Goal: Information Seeking & Learning: Learn about a topic

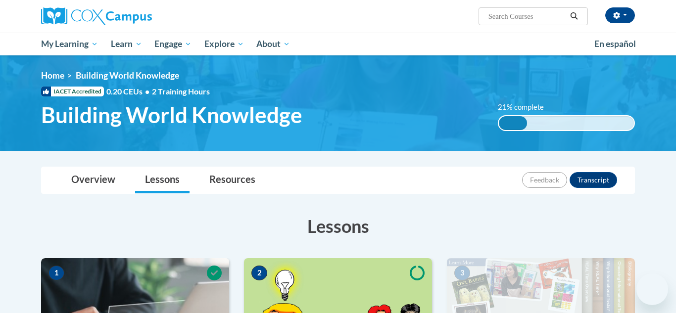
scroll to position [358, 0]
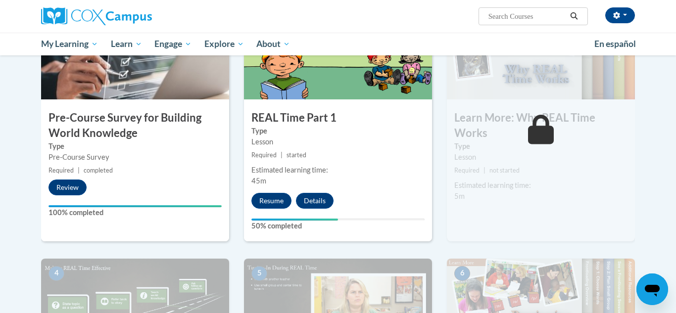
scroll to position [258, 0]
click at [277, 203] on button "Resume" at bounding box center [271, 201] width 40 height 16
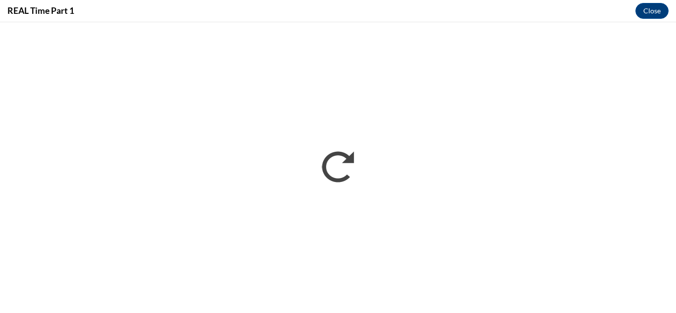
scroll to position [0, 0]
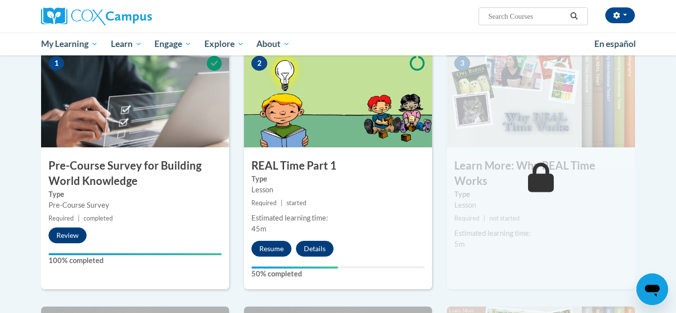
scroll to position [212, 0]
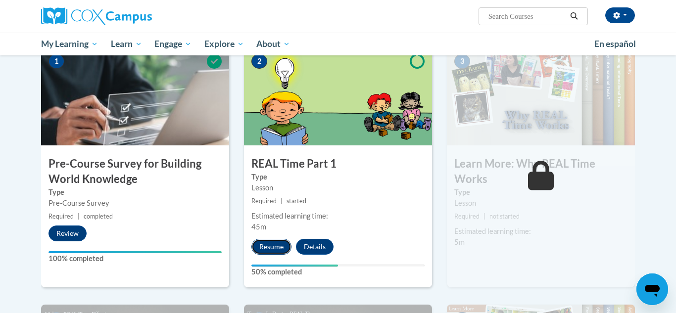
click at [272, 249] on button "Resume" at bounding box center [271, 247] width 40 height 16
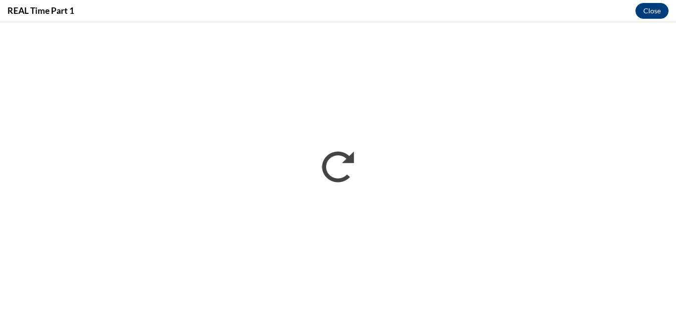
scroll to position [0, 0]
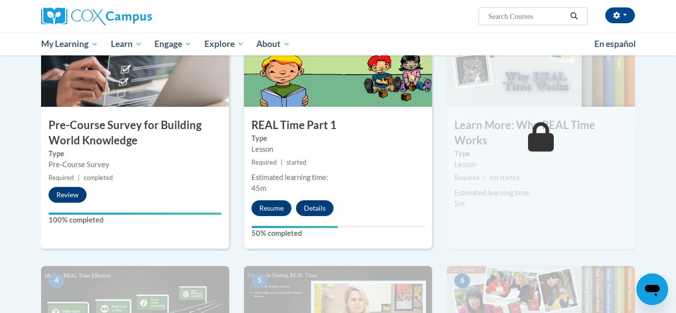
scroll to position [254, 0]
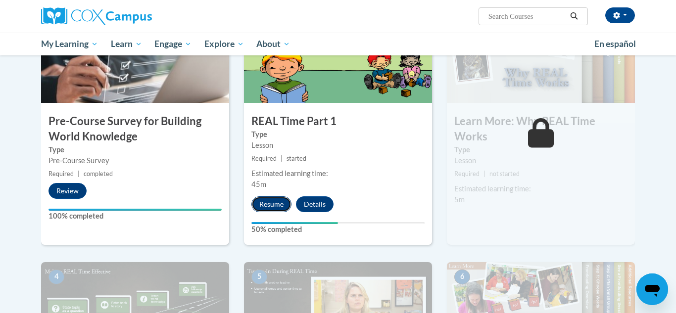
click at [278, 203] on button "Resume" at bounding box center [271, 204] width 40 height 16
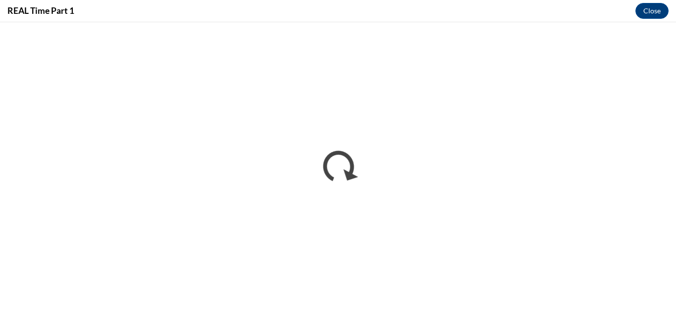
scroll to position [0, 0]
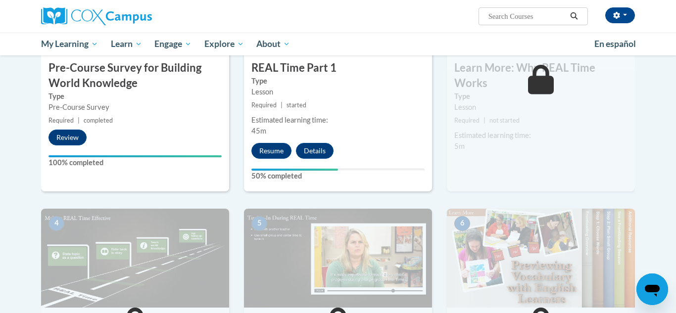
scroll to position [306, 0]
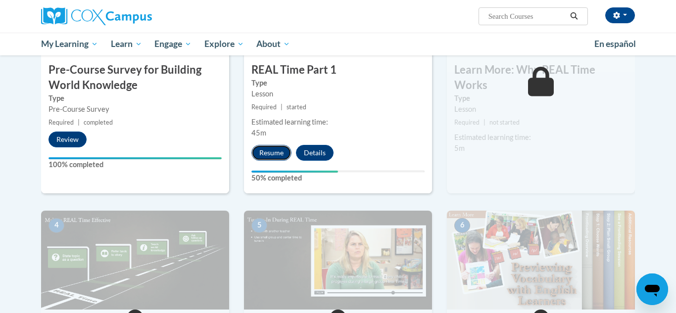
click at [280, 145] on button "Resume" at bounding box center [271, 153] width 40 height 16
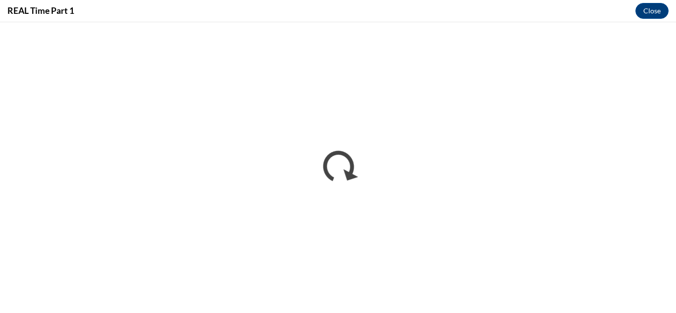
scroll to position [0, 0]
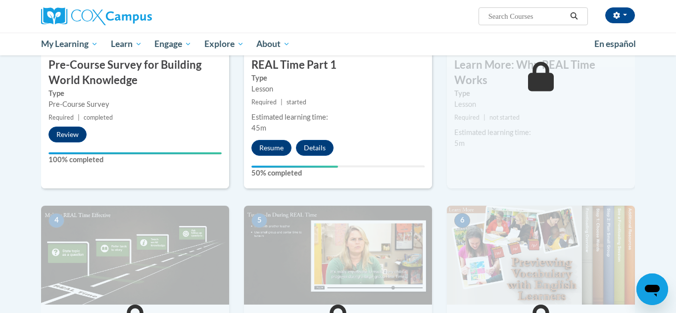
scroll to position [315, 0]
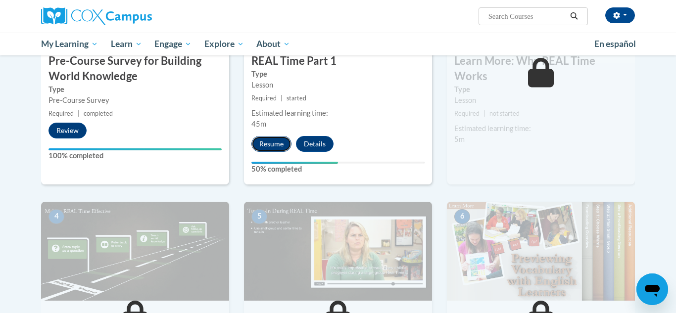
click at [279, 149] on button "Resume" at bounding box center [271, 144] width 40 height 16
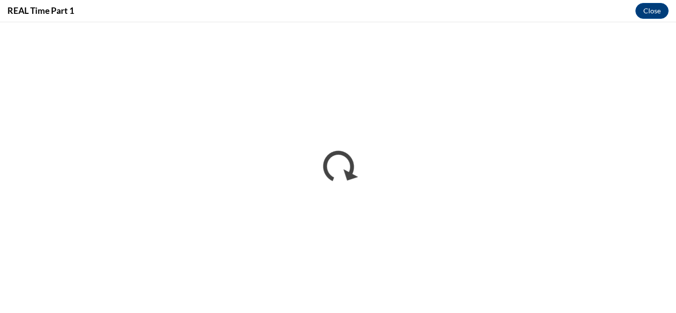
scroll to position [0, 0]
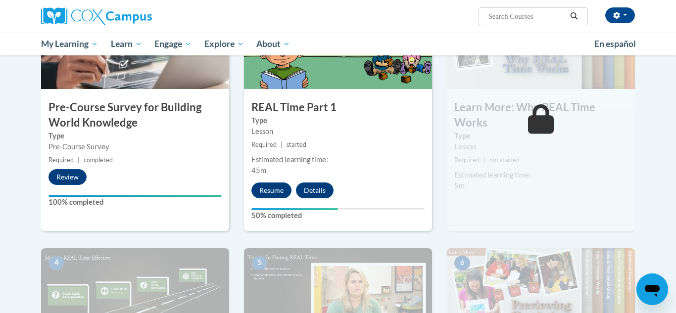
scroll to position [270, 0]
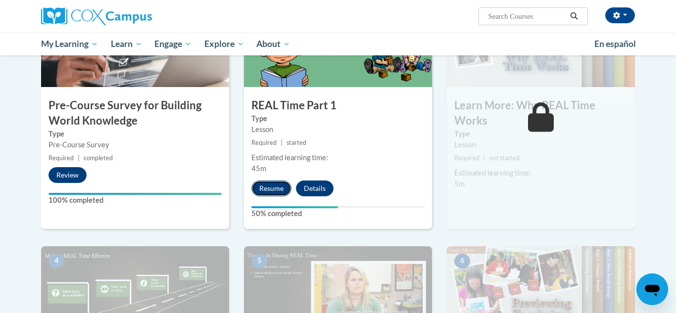
click at [274, 183] on button "Resume" at bounding box center [271, 189] width 40 height 16
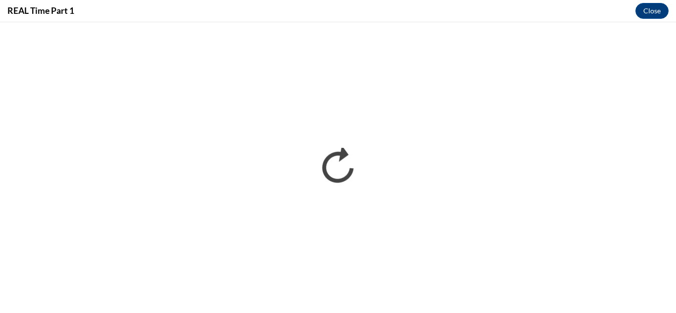
scroll to position [0, 0]
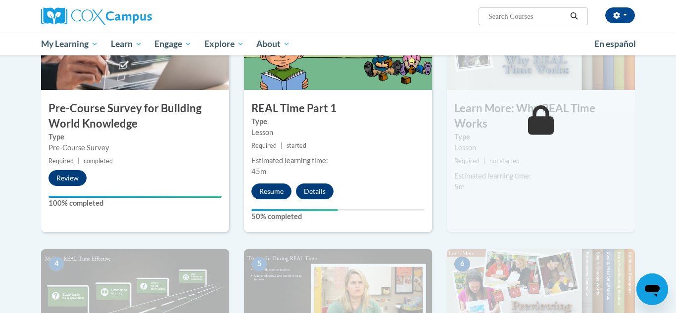
scroll to position [277, 0]
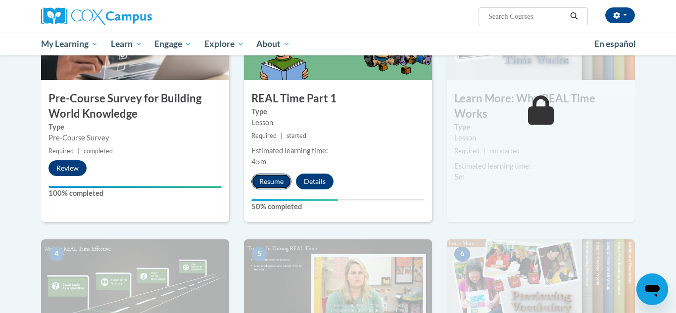
click at [272, 185] on button "Resume" at bounding box center [271, 182] width 40 height 16
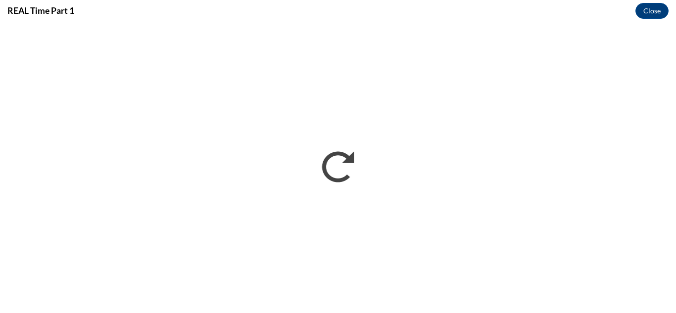
scroll to position [0, 0]
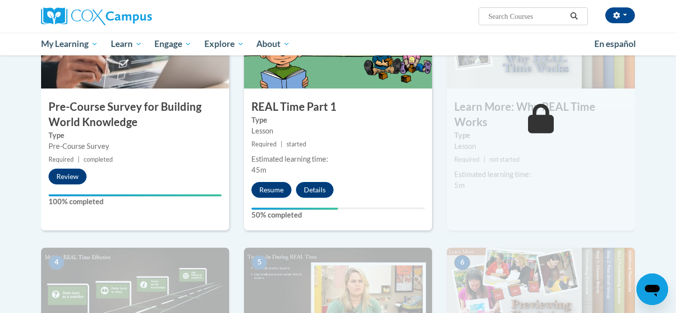
scroll to position [267, 0]
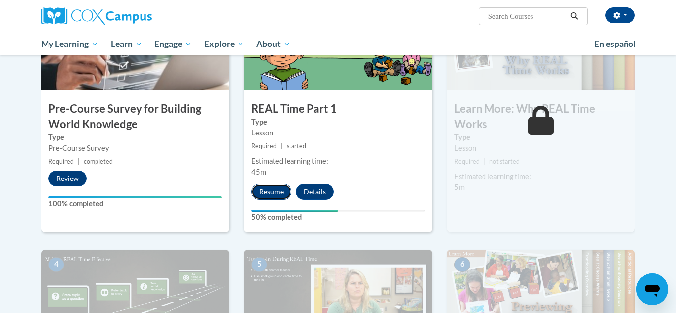
click at [275, 194] on button "Resume" at bounding box center [271, 192] width 40 height 16
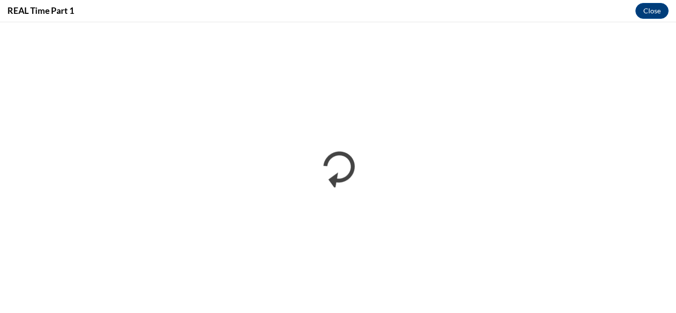
scroll to position [0, 0]
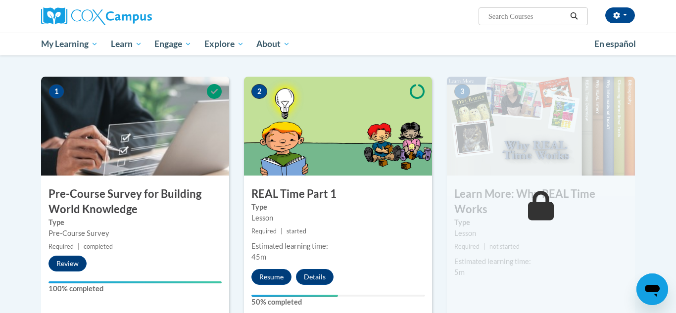
scroll to position [200, 0]
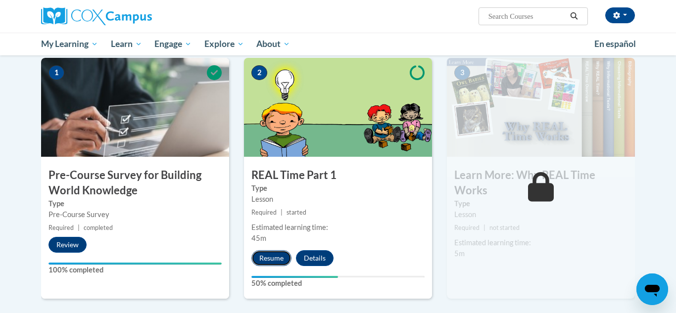
click at [274, 257] on button "Resume" at bounding box center [271, 258] width 40 height 16
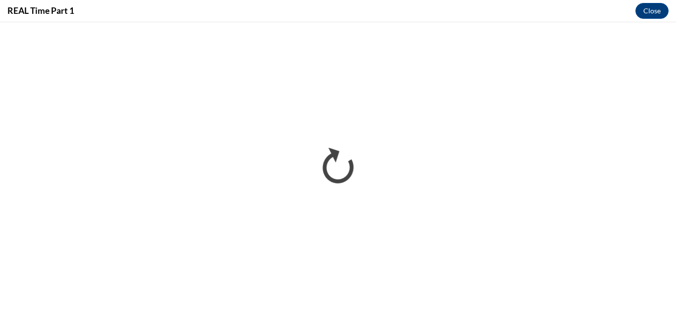
scroll to position [0, 0]
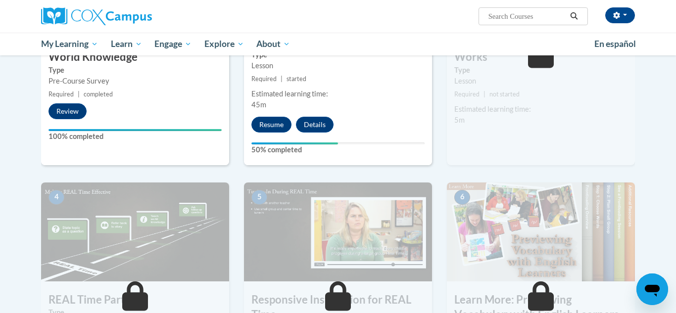
scroll to position [336, 0]
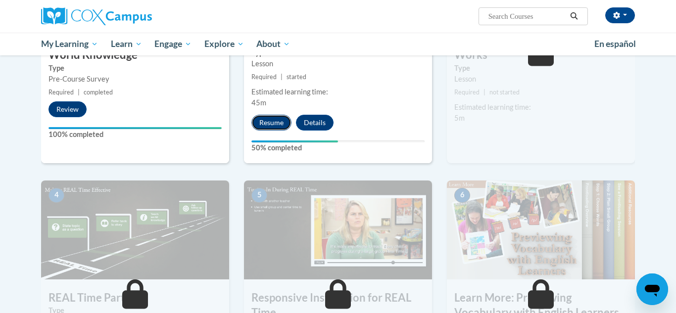
click at [270, 123] on button "Resume" at bounding box center [271, 123] width 40 height 16
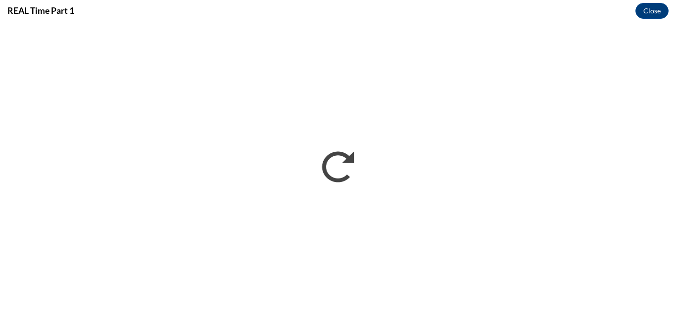
scroll to position [0, 0]
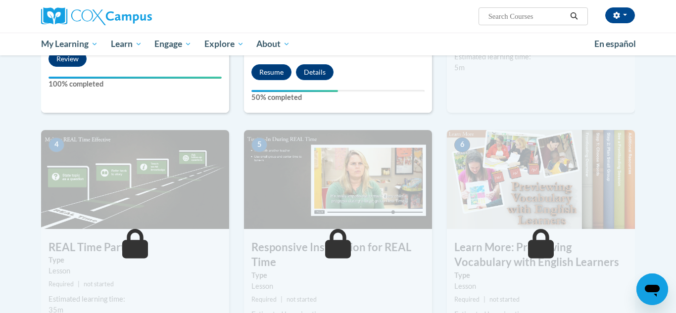
scroll to position [377, 0]
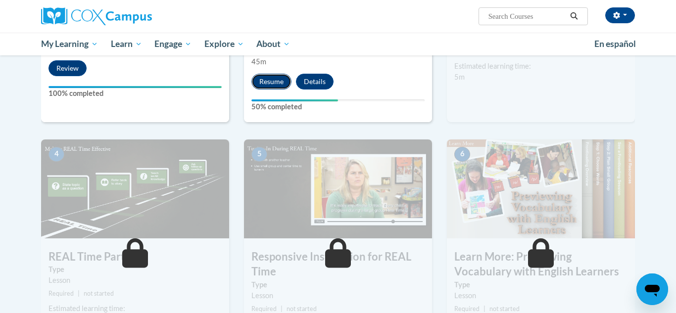
click at [279, 84] on button "Resume" at bounding box center [271, 82] width 40 height 16
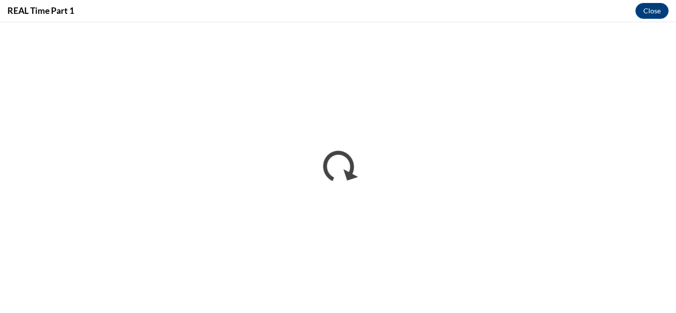
scroll to position [0, 0]
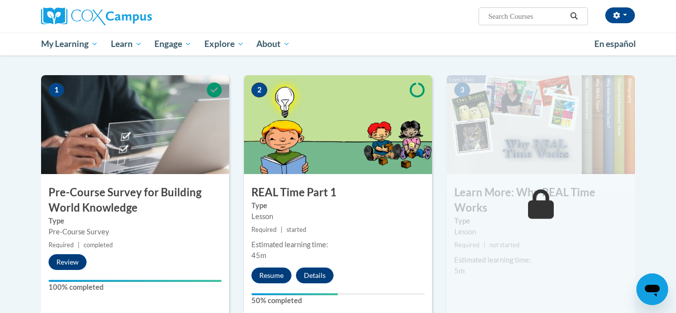
scroll to position [239, 0]
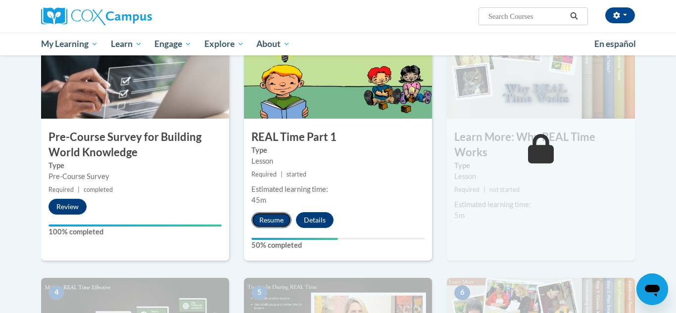
click at [278, 220] on button "Resume" at bounding box center [271, 220] width 40 height 16
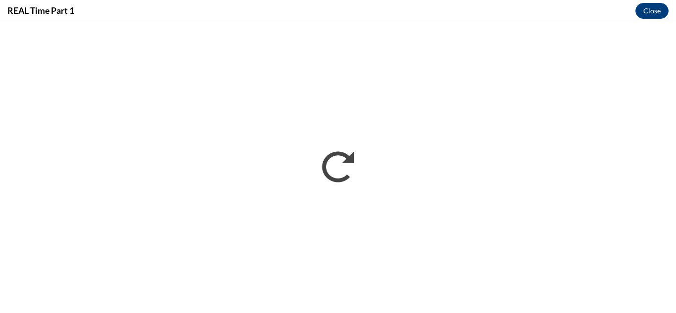
scroll to position [0, 0]
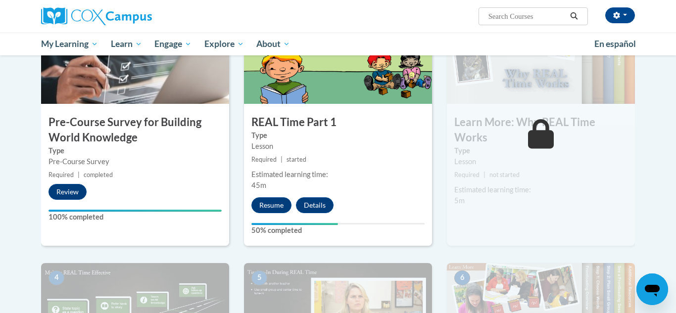
scroll to position [263, 0]
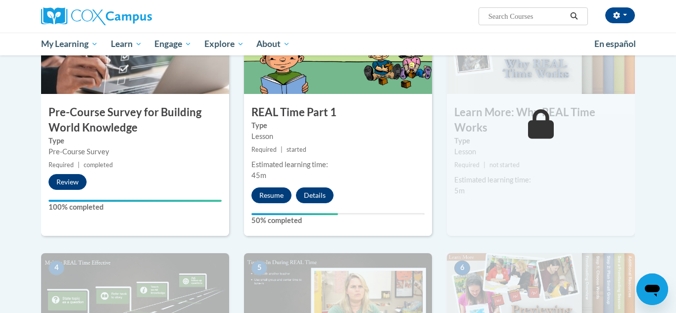
click at [258, 203] on div "2 REAL Time Part 1 Type Lesson Required | started Estimated learning time: 45m …" at bounding box center [338, 115] width 188 height 240
click at [263, 202] on button "Resume" at bounding box center [271, 196] width 40 height 16
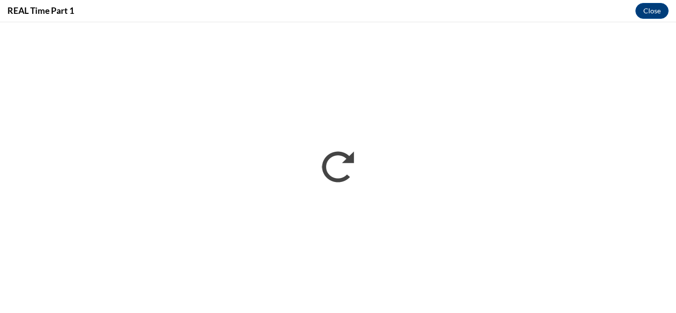
scroll to position [0, 0]
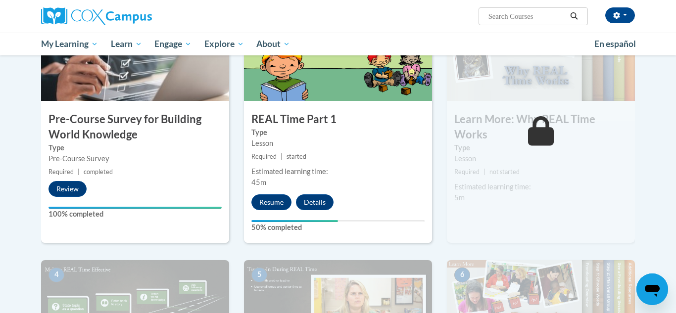
scroll to position [230, 0]
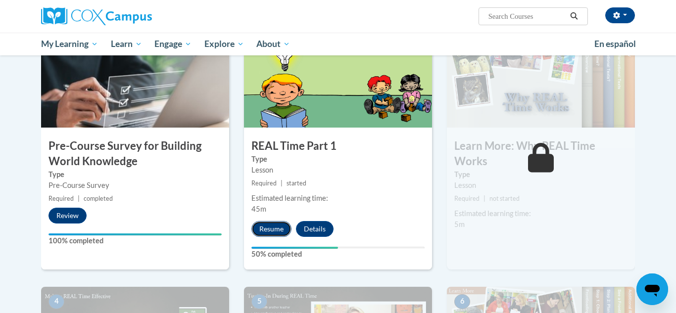
click at [266, 232] on button "Resume" at bounding box center [271, 229] width 40 height 16
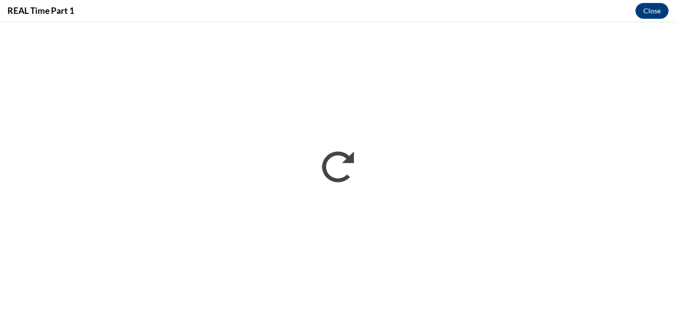
scroll to position [0, 0]
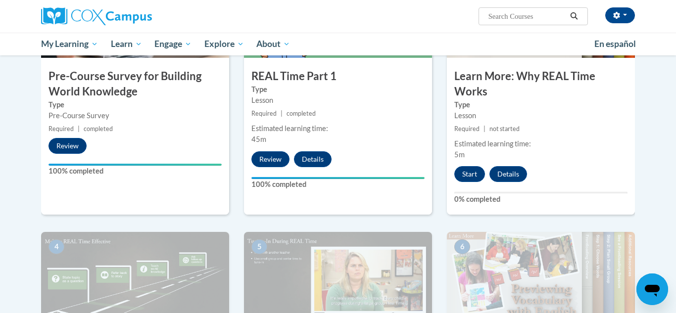
scroll to position [297, 0]
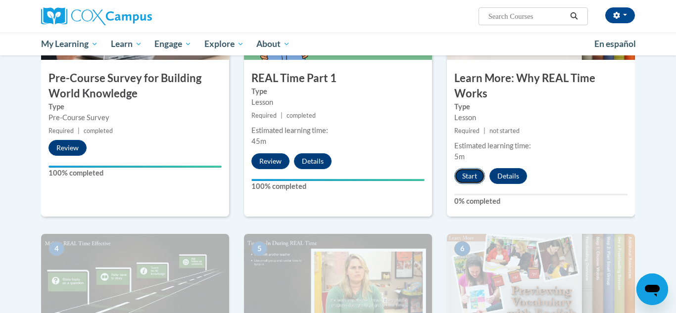
click at [477, 172] on button "Start" at bounding box center [469, 176] width 31 height 16
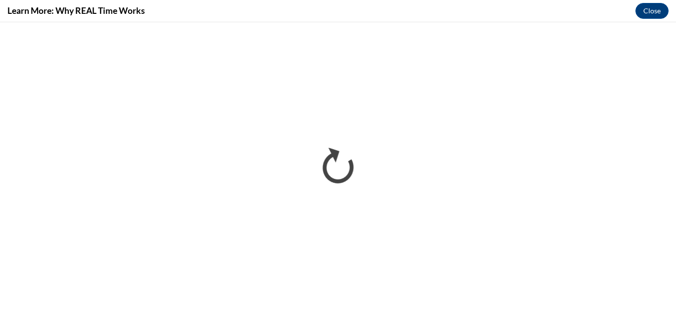
scroll to position [0, 0]
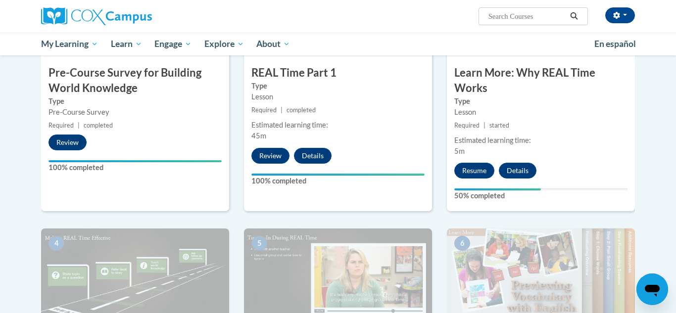
scroll to position [313, 0]
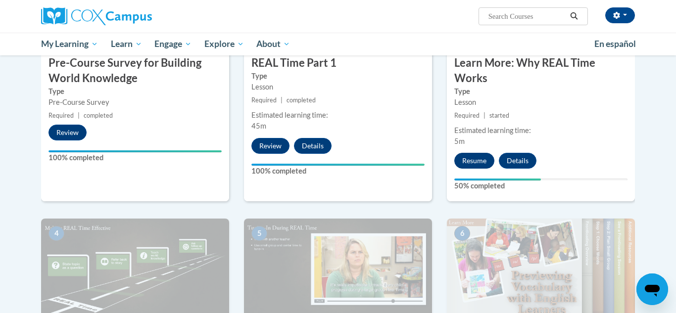
click at [483, 164] on button "Resume" at bounding box center [474, 161] width 40 height 16
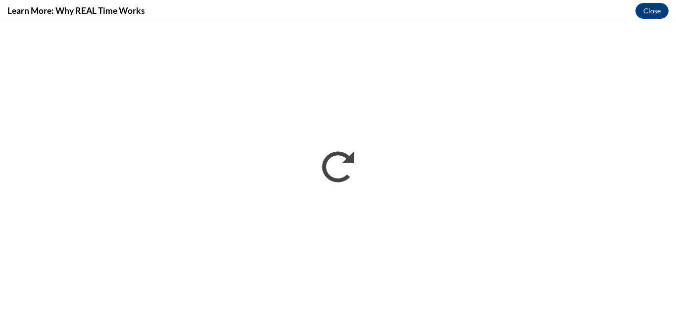
scroll to position [0, 0]
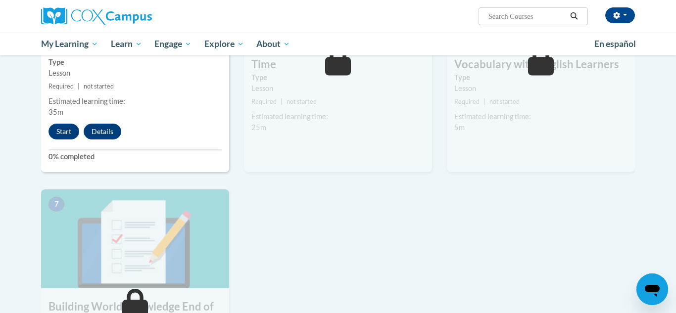
scroll to position [639, 0]
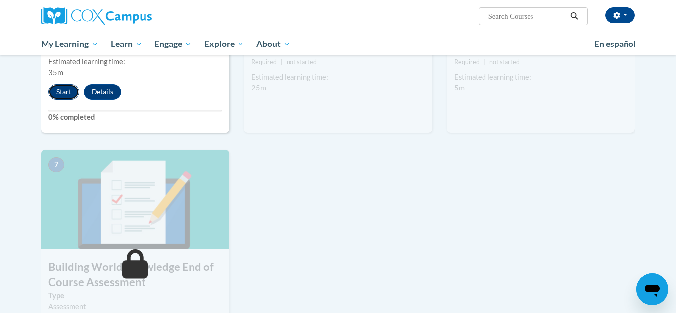
click at [65, 84] on button "Start" at bounding box center [63, 92] width 31 height 16
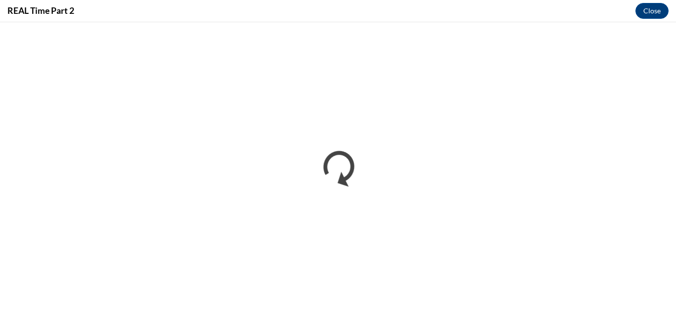
scroll to position [0, 0]
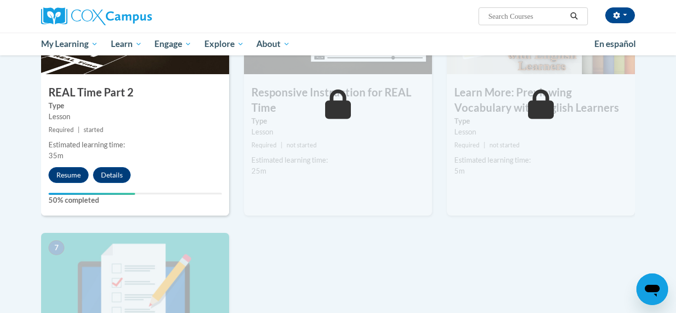
scroll to position [554, 0]
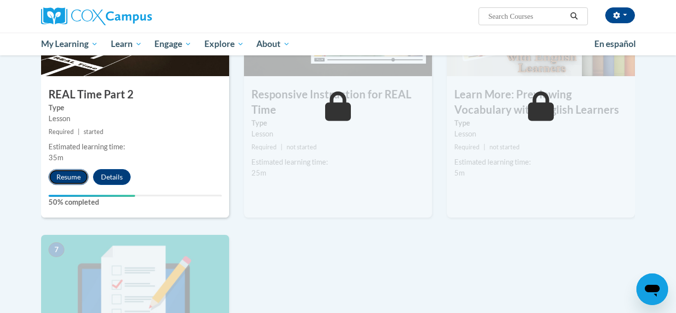
click at [59, 183] on button "Resume" at bounding box center [68, 177] width 40 height 16
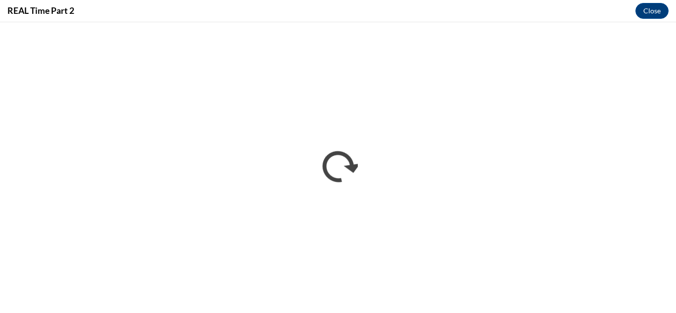
scroll to position [0, 0]
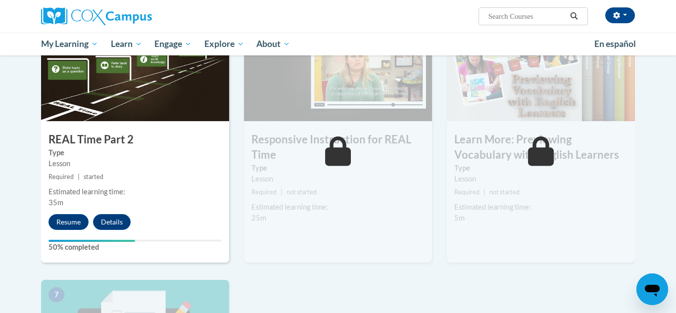
scroll to position [527, 0]
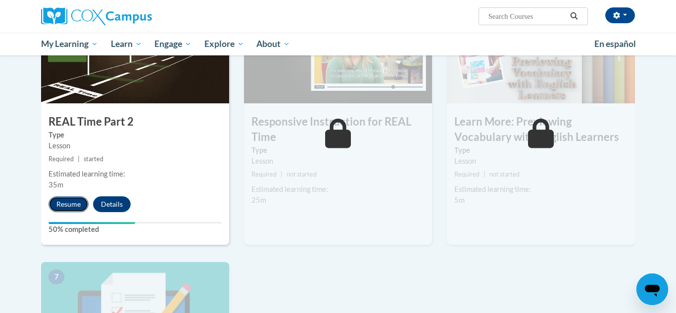
click at [72, 197] on button "Resume" at bounding box center [68, 204] width 40 height 16
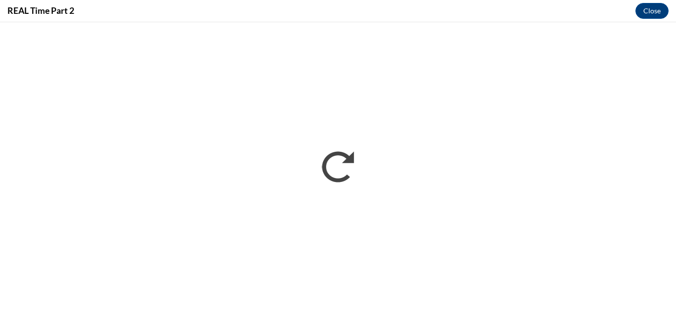
scroll to position [0, 0]
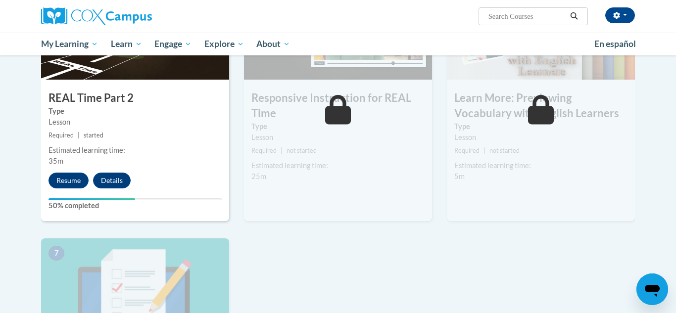
scroll to position [561, 0]
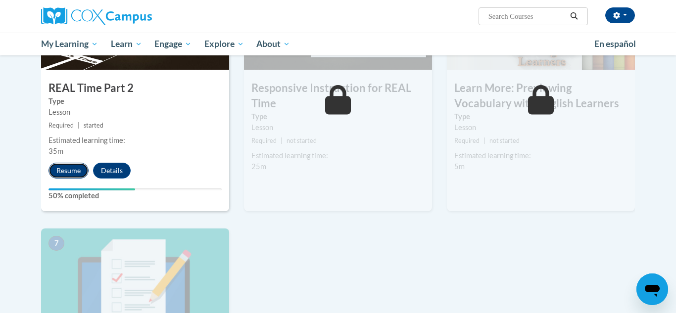
click at [60, 167] on button "Resume" at bounding box center [68, 171] width 40 height 16
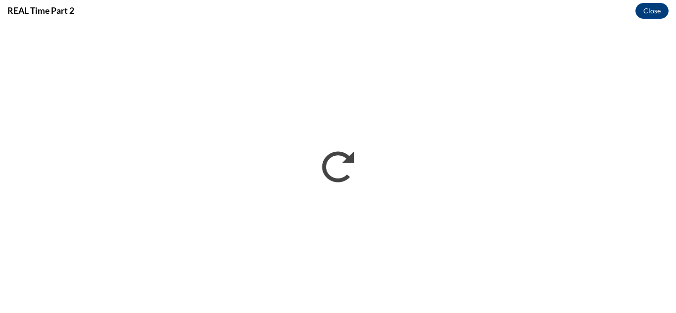
scroll to position [0, 0]
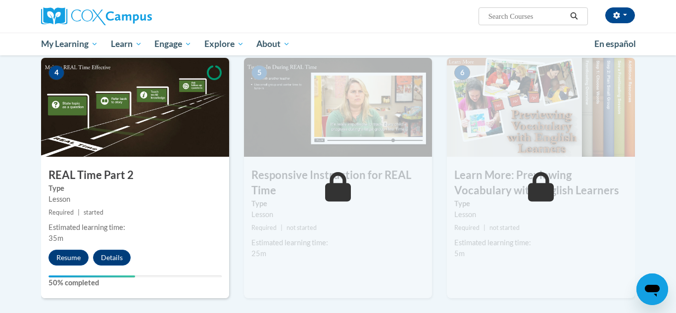
scroll to position [527, 0]
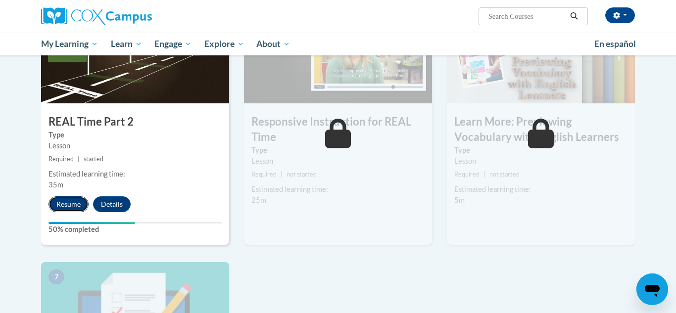
click at [60, 201] on button "Resume" at bounding box center [68, 204] width 40 height 16
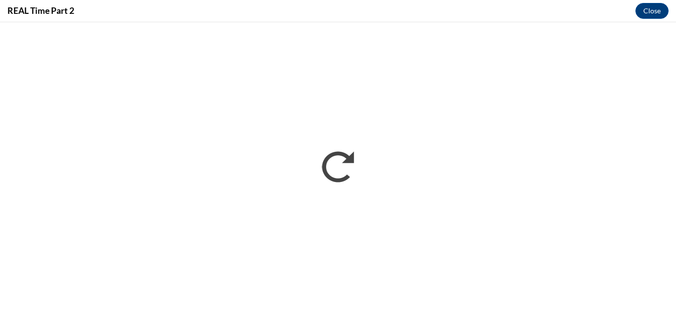
scroll to position [0, 0]
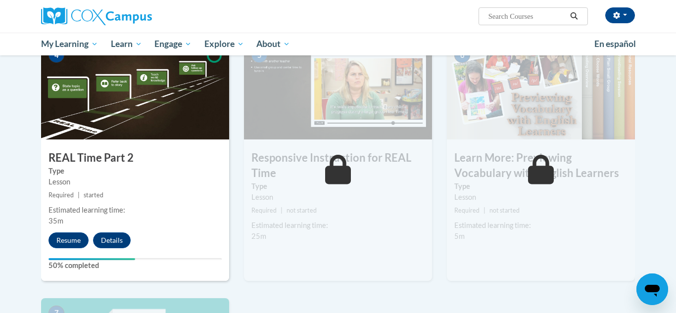
scroll to position [493, 0]
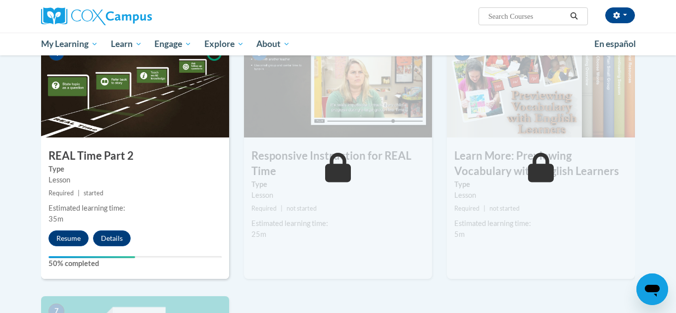
click at [83, 230] on div "4 REAL Time Part 2 Type Lesson Required | started Estimated learning time: 35m …" at bounding box center [135, 159] width 188 height 240
click at [67, 239] on button "Resume" at bounding box center [68, 239] width 40 height 16
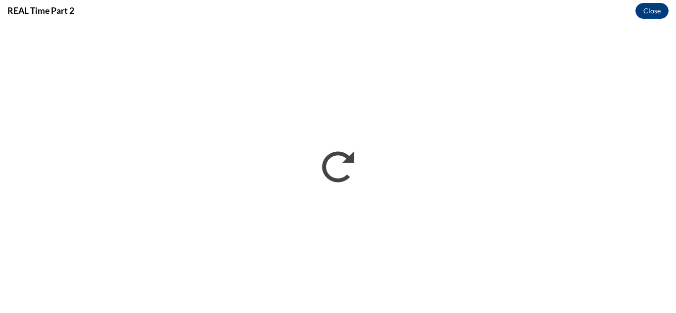
scroll to position [0, 0]
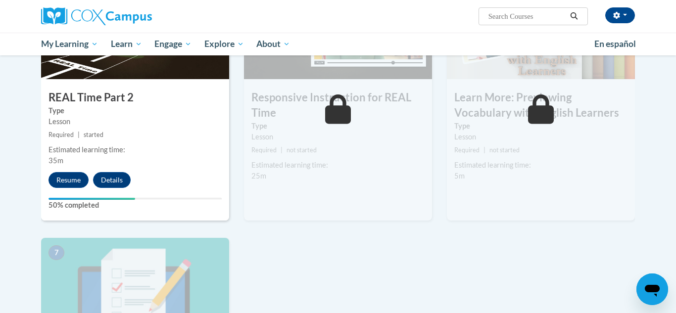
scroll to position [553, 0]
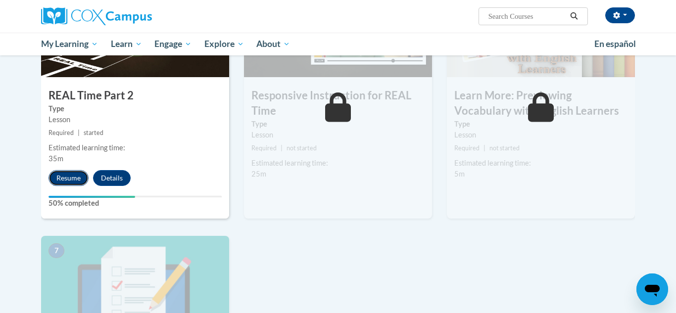
click at [69, 174] on button "Resume" at bounding box center [68, 178] width 40 height 16
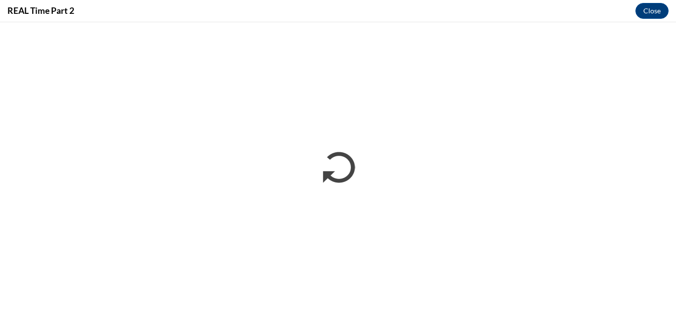
scroll to position [0, 0]
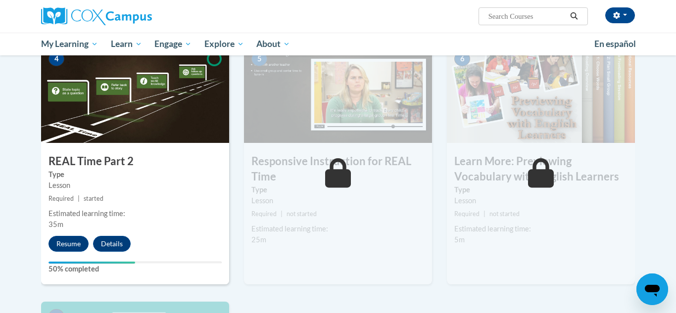
scroll to position [485, 0]
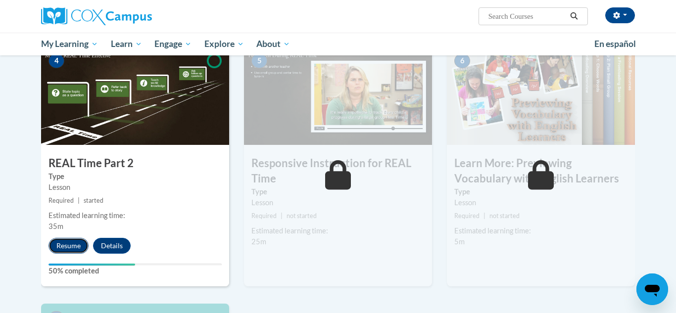
click at [62, 246] on button "Resume" at bounding box center [68, 246] width 40 height 16
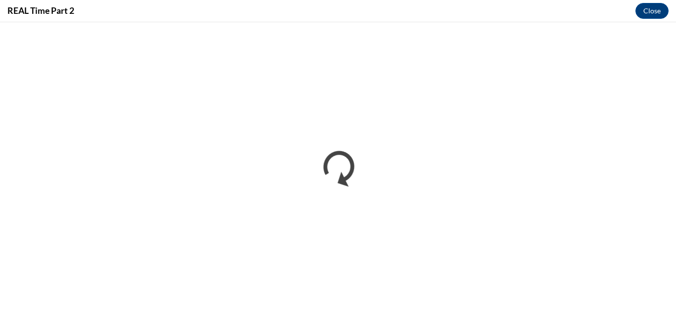
scroll to position [0, 0]
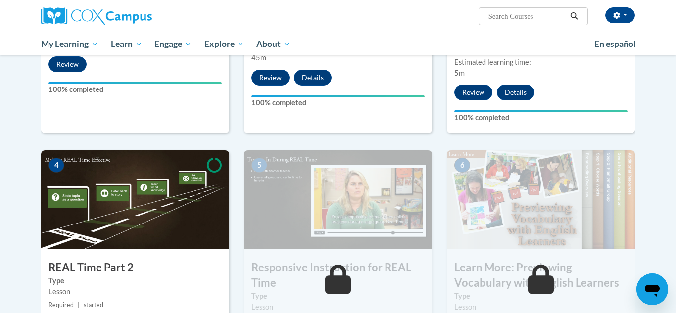
scroll to position [409, 0]
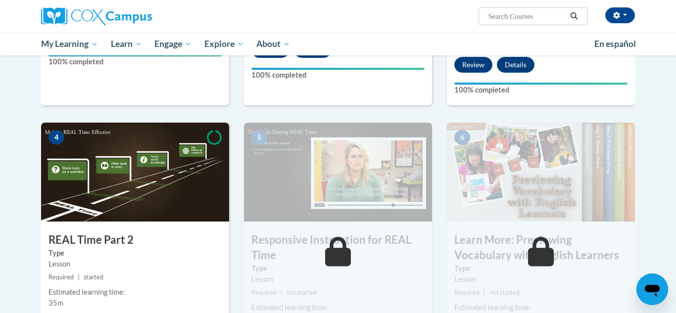
click at [130, 170] on img at bounding box center [135, 172] width 188 height 99
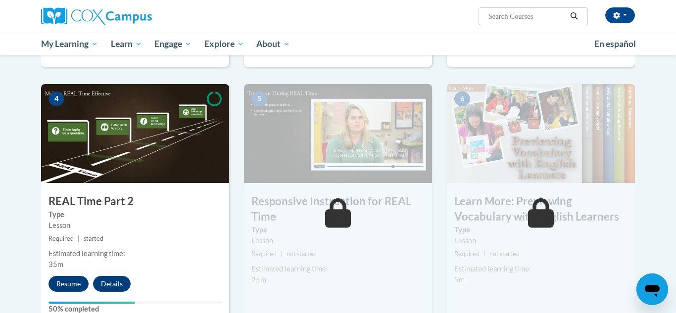
scroll to position [448, 0]
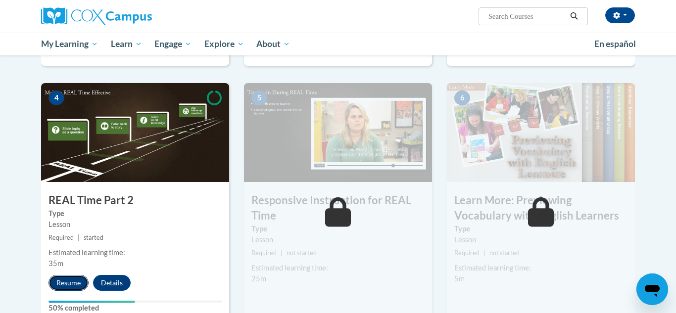
click at [68, 286] on button "Resume" at bounding box center [68, 283] width 40 height 16
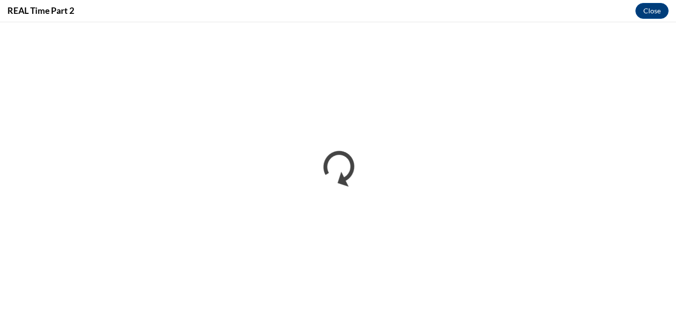
scroll to position [0, 0]
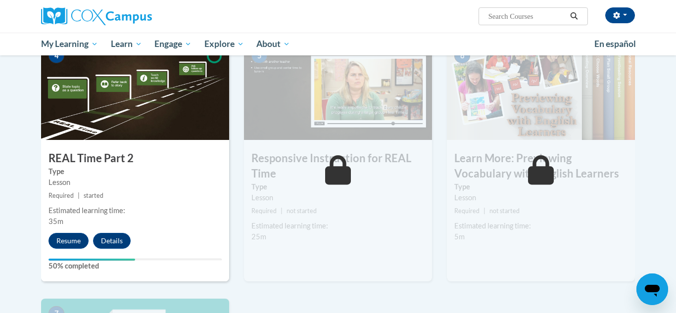
scroll to position [488, 0]
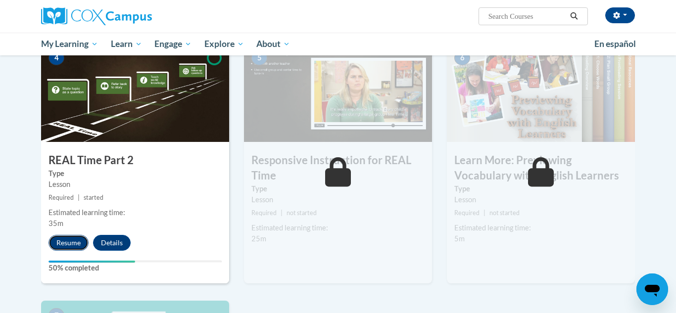
click at [67, 243] on button "Resume" at bounding box center [68, 243] width 40 height 16
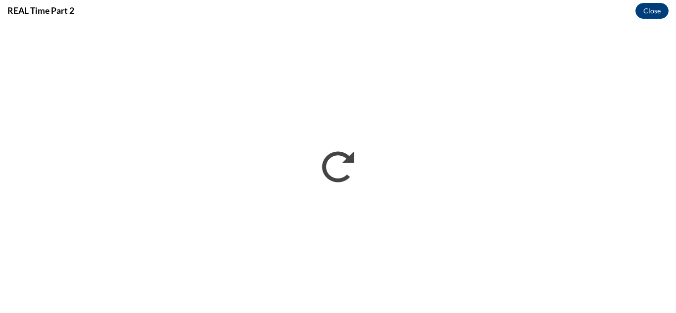
scroll to position [0, 0]
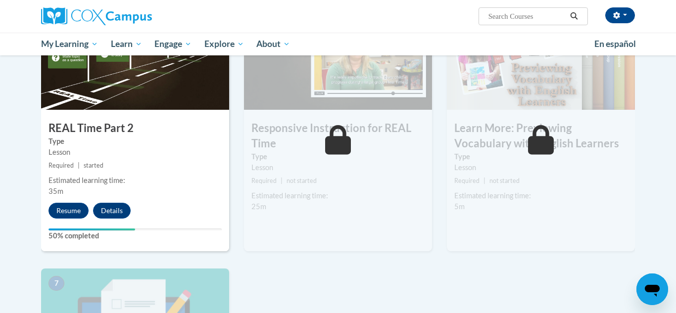
scroll to position [540, 0]
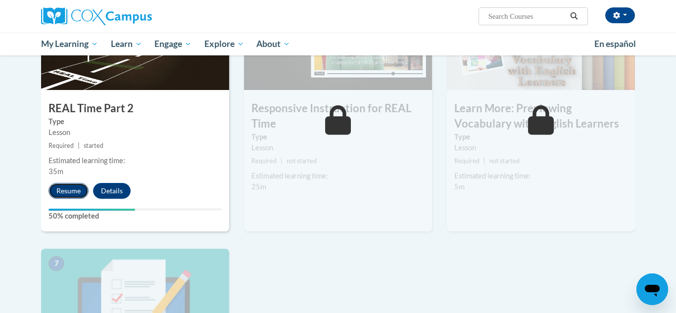
click at [65, 190] on button "Resume" at bounding box center [68, 191] width 40 height 16
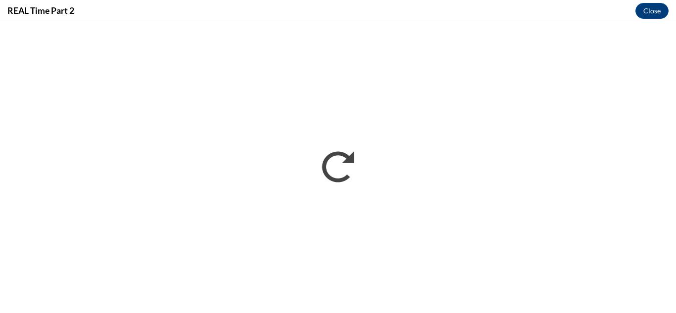
scroll to position [0, 0]
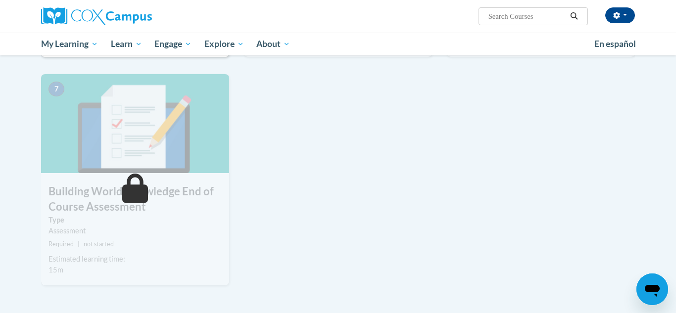
scroll to position [719, 0]
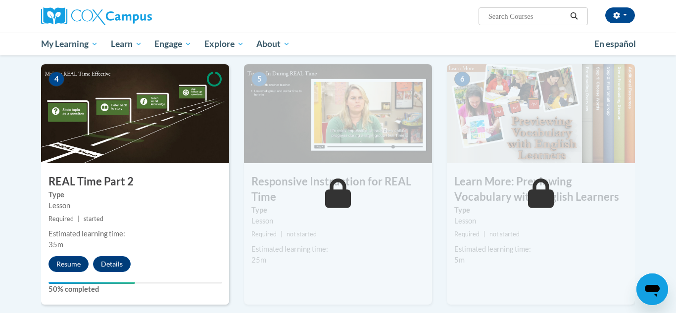
scroll to position [459, 0]
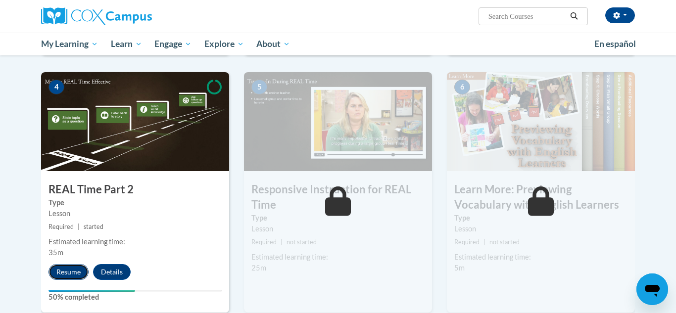
click at [64, 267] on button "Resume" at bounding box center [68, 272] width 40 height 16
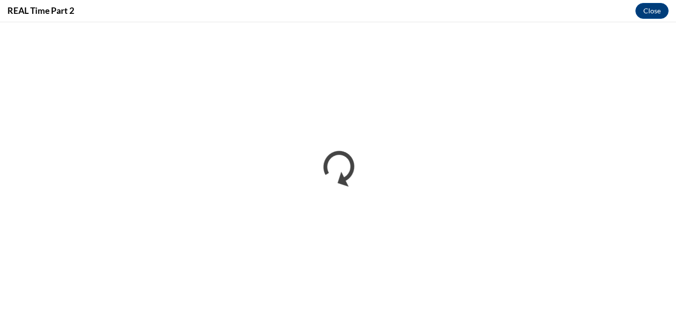
scroll to position [0, 0]
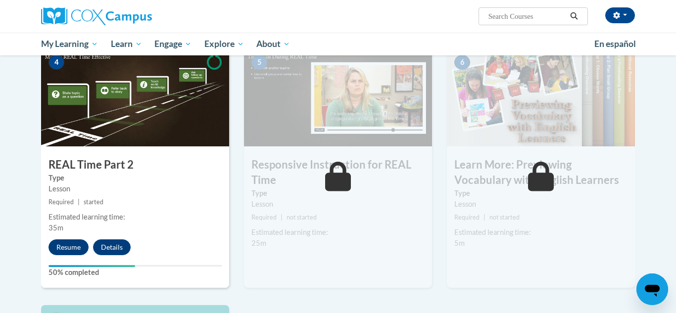
scroll to position [496, 0]
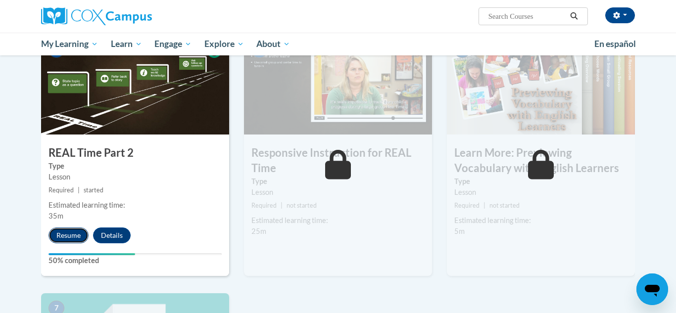
click at [77, 239] on button "Resume" at bounding box center [68, 236] width 40 height 16
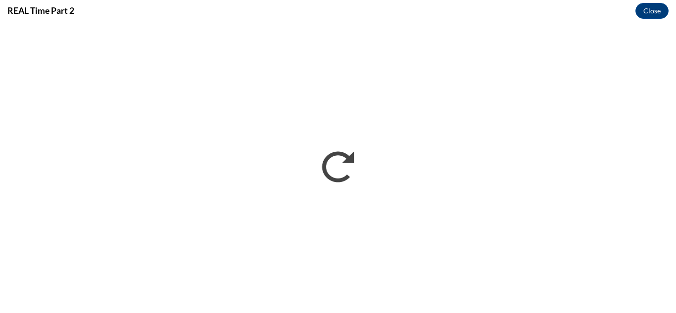
scroll to position [0, 0]
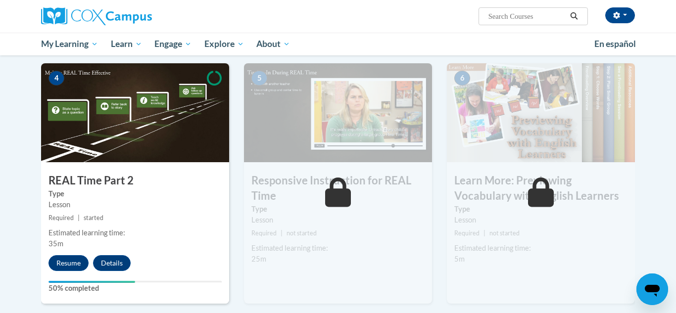
scroll to position [470, 0]
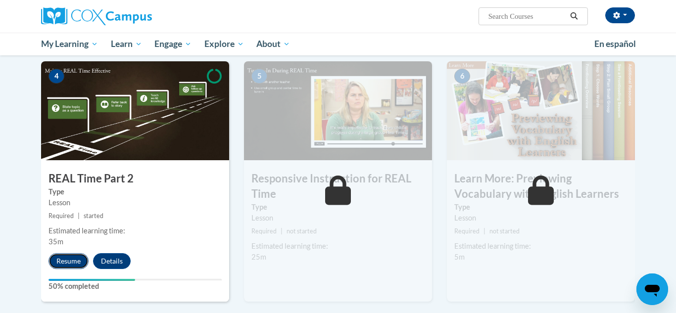
click at [76, 259] on button "Resume" at bounding box center [68, 261] width 40 height 16
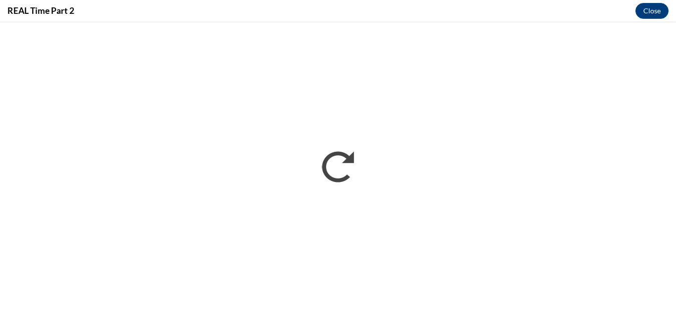
scroll to position [0, 0]
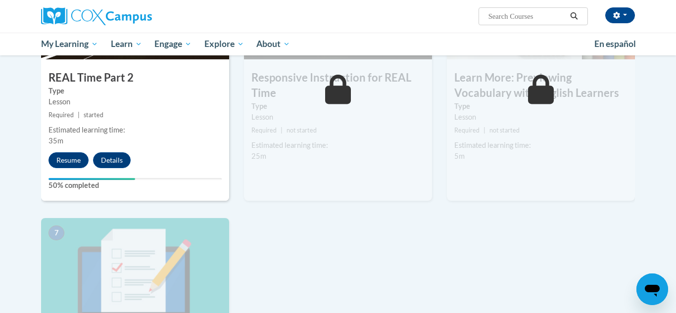
scroll to position [591, 0]
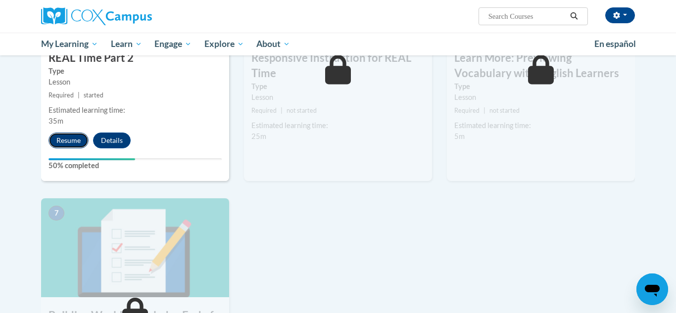
click at [64, 142] on button "Resume" at bounding box center [68, 141] width 40 height 16
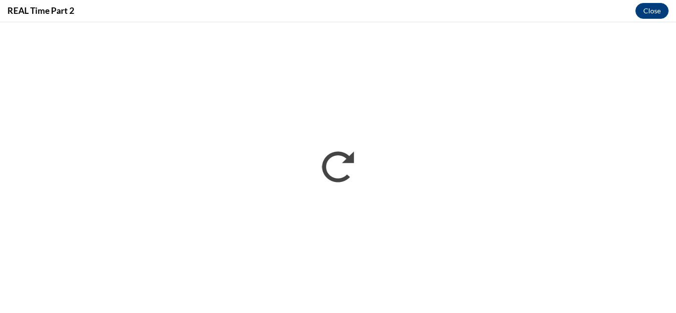
scroll to position [0, 0]
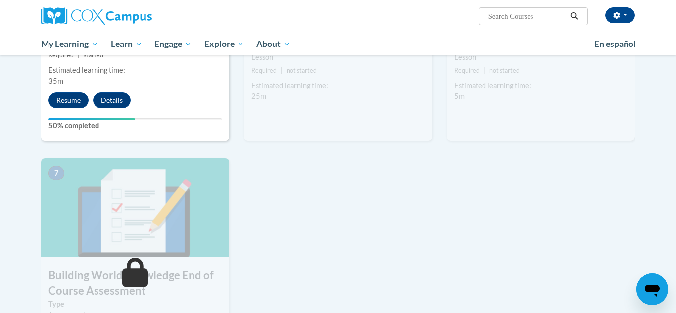
scroll to position [627, 0]
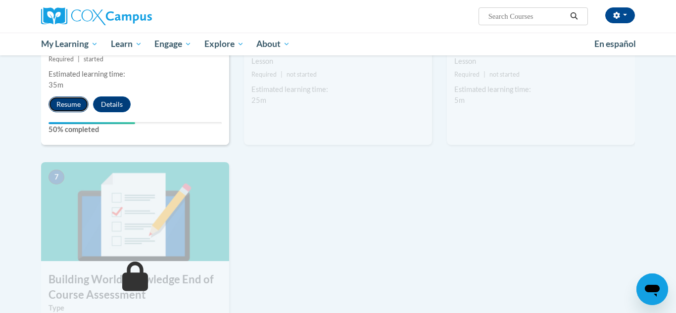
click at [70, 104] on button "Resume" at bounding box center [68, 104] width 40 height 16
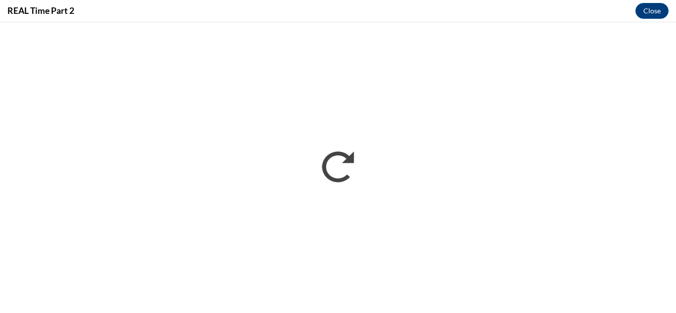
scroll to position [0, 0]
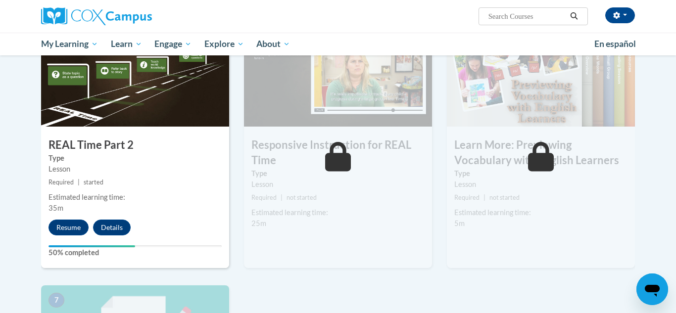
scroll to position [506, 0]
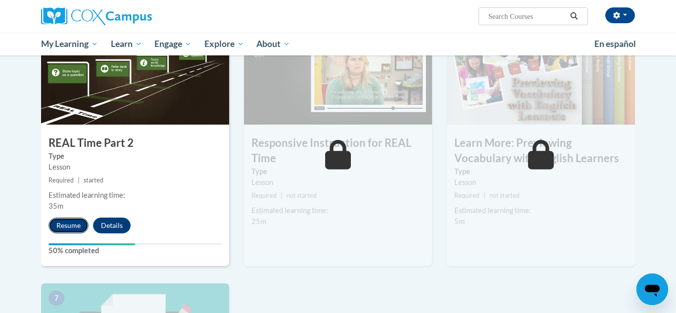
click at [76, 227] on button "Resume" at bounding box center [68, 226] width 40 height 16
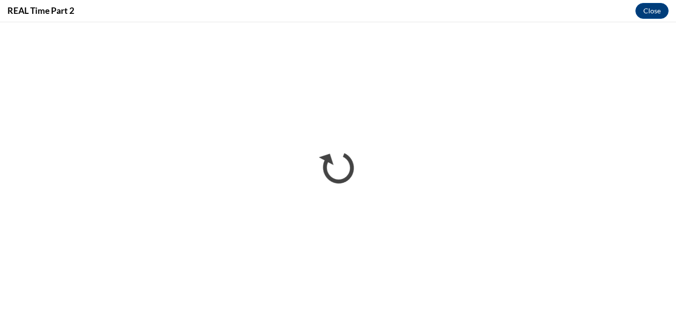
scroll to position [0, 0]
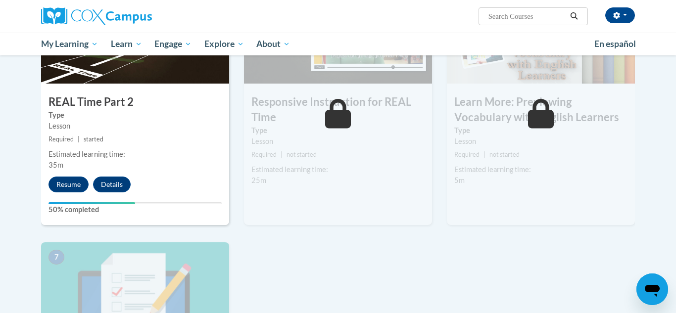
scroll to position [551, 0]
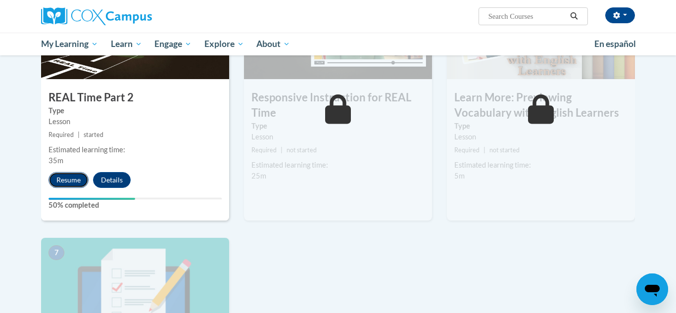
click at [69, 179] on button "Resume" at bounding box center [68, 180] width 40 height 16
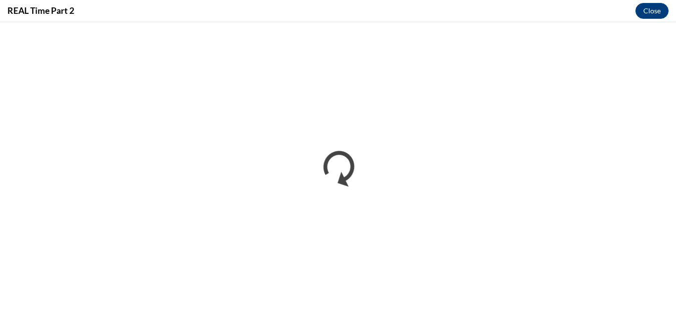
scroll to position [0, 0]
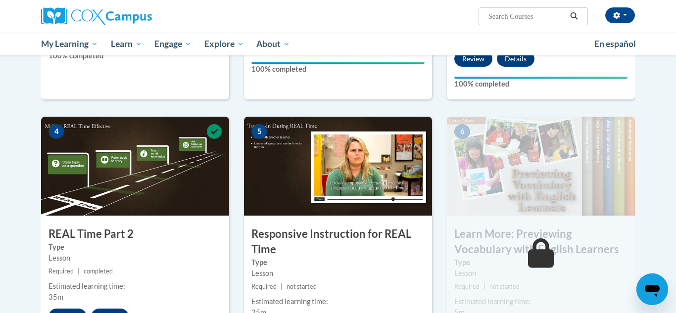
scroll to position [521, 0]
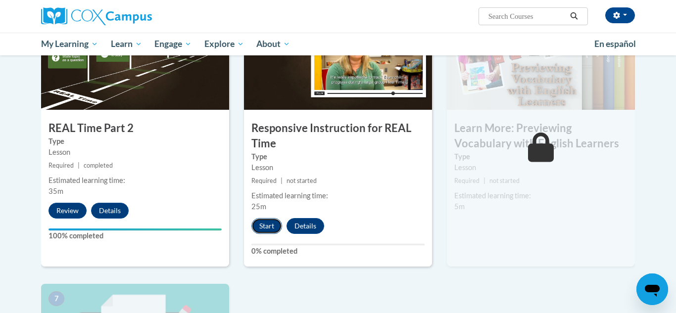
click at [268, 229] on button "Start" at bounding box center [266, 226] width 31 height 16
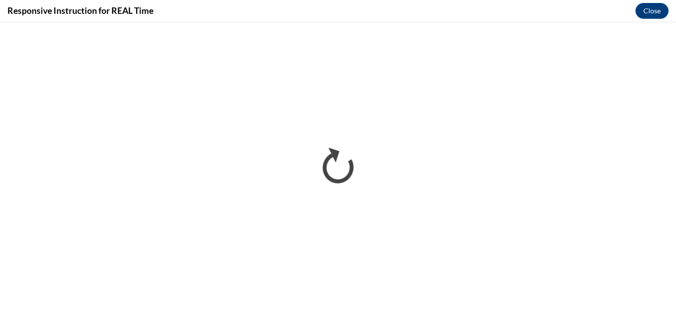
scroll to position [0, 0]
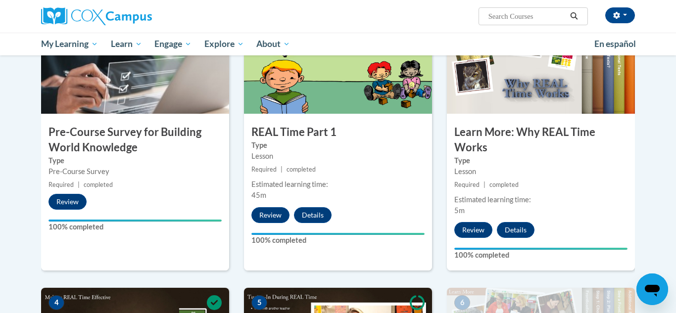
scroll to position [620, 0]
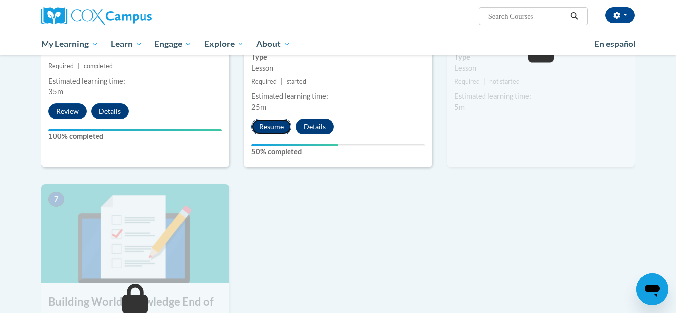
click at [269, 126] on button "Resume" at bounding box center [271, 127] width 40 height 16
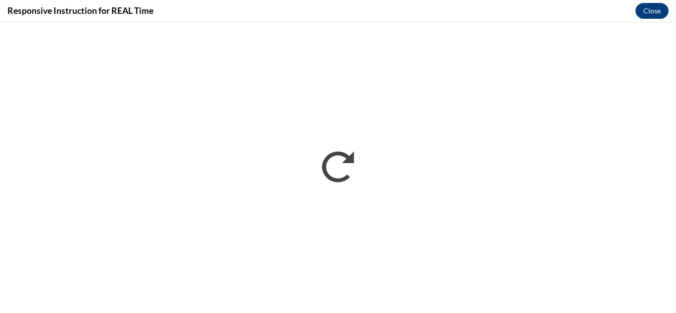
scroll to position [0, 0]
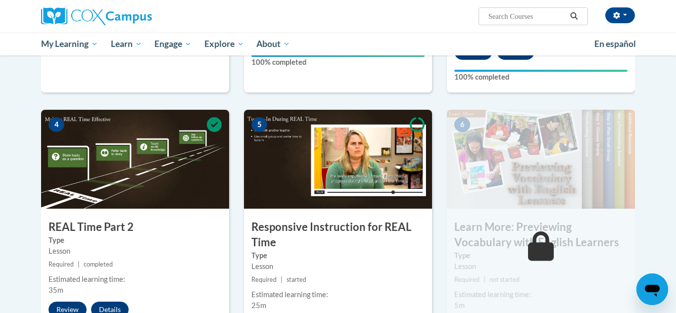
scroll to position [485, 0]
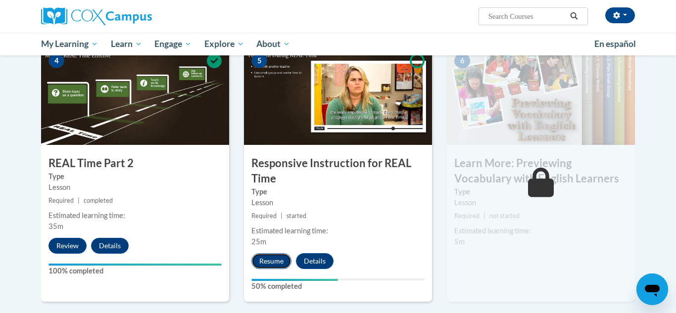
click at [272, 255] on button "Resume" at bounding box center [271, 261] width 40 height 16
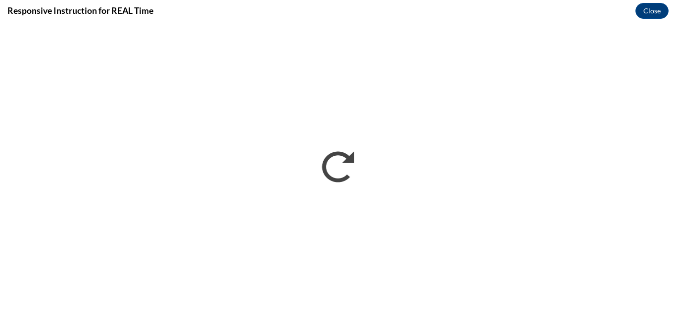
scroll to position [0, 0]
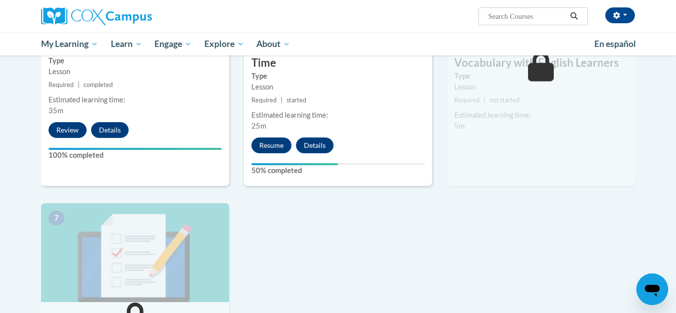
scroll to position [605, 0]
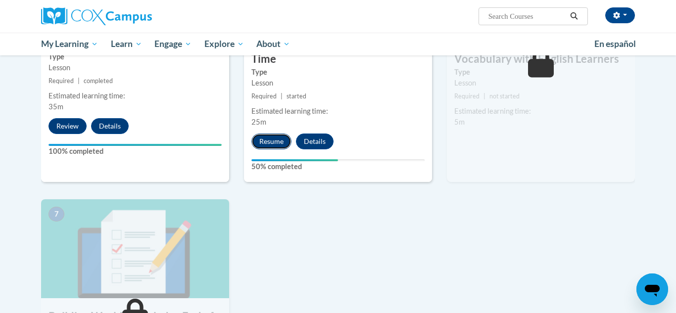
click at [262, 143] on button "Resume" at bounding box center [271, 142] width 40 height 16
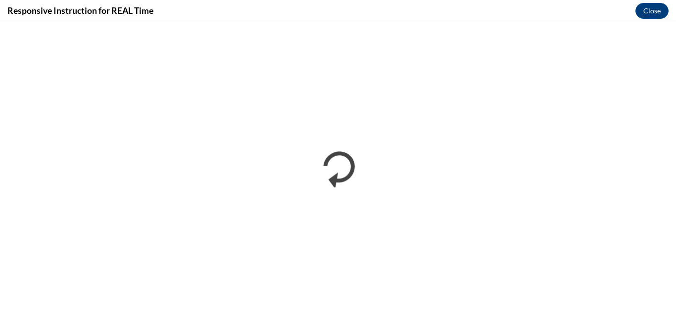
scroll to position [0, 0]
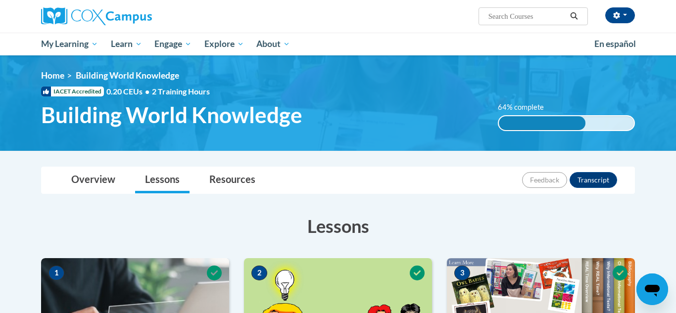
click at [675, 49] on div "Alicia Stinson (America/Chicago UTC-05:00) My Profile Inbox My Transcripts Log …" at bounding box center [338, 27] width 676 height 55
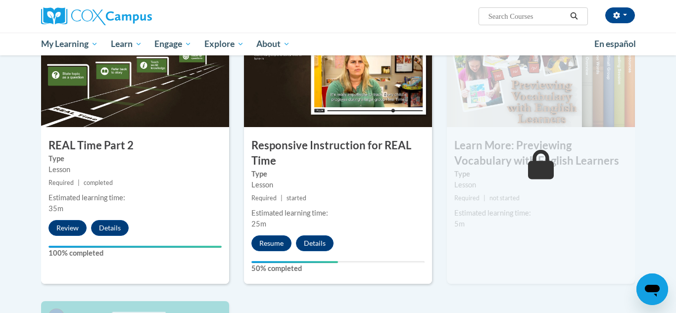
scroll to position [529, 0]
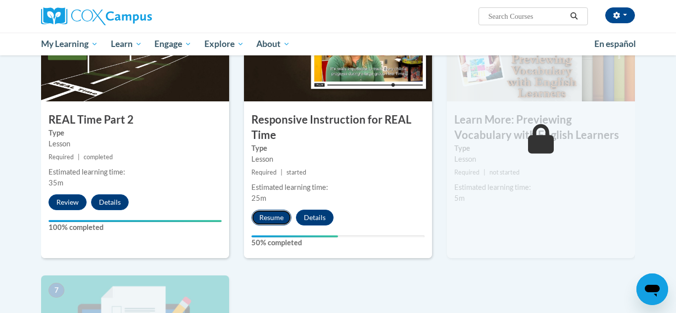
click at [265, 218] on button "Resume" at bounding box center [271, 218] width 40 height 16
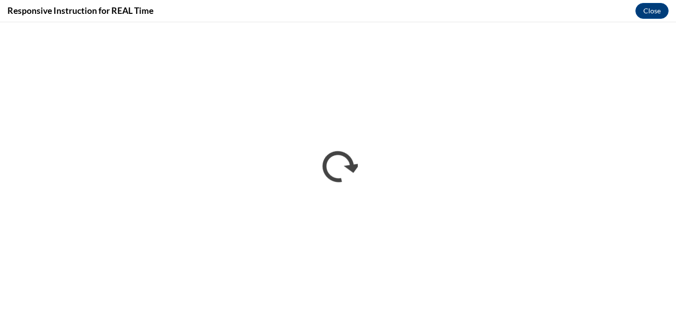
scroll to position [0, 0]
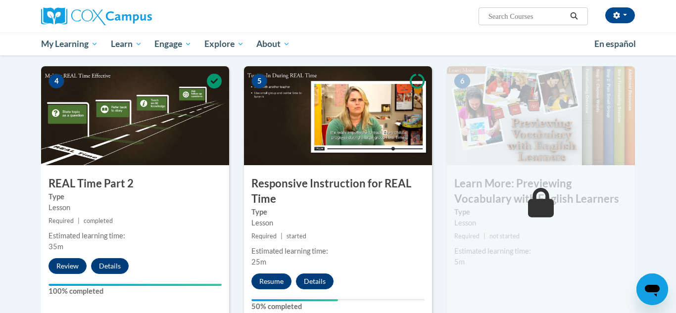
scroll to position [501, 0]
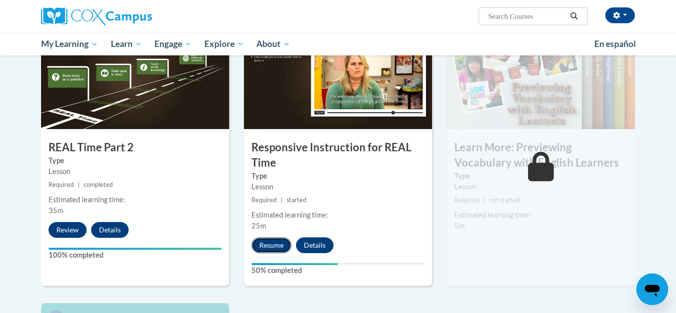
click at [274, 243] on button "Resume" at bounding box center [271, 246] width 40 height 16
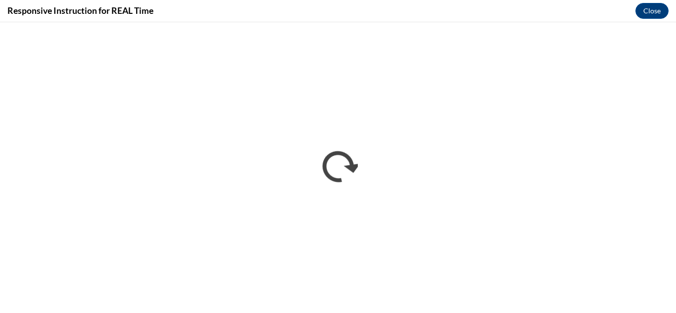
scroll to position [0, 0]
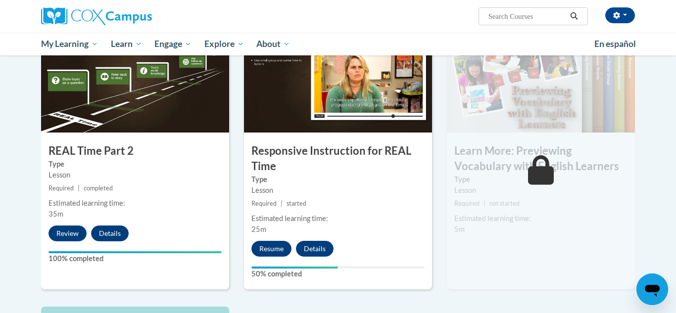
scroll to position [508, 0]
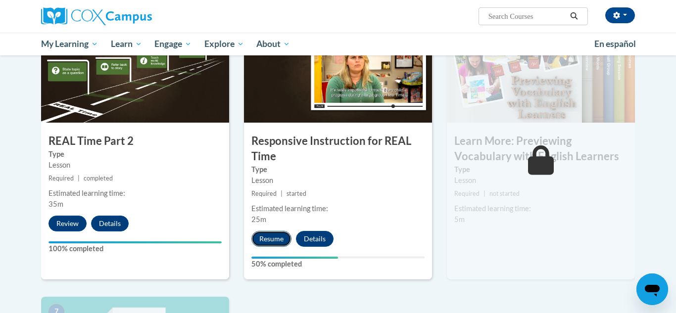
click at [267, 235] on button "Resume" at bounding box center [271, 239] width 40 height 16
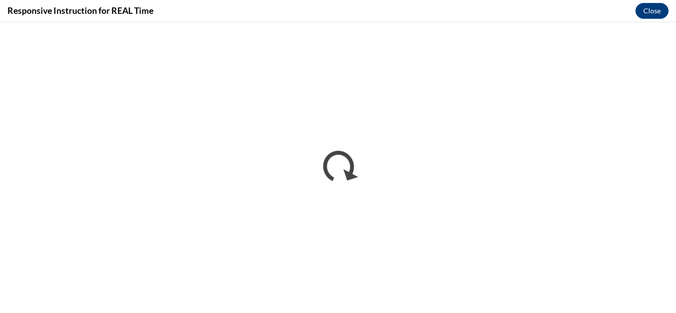
scroll to position [0, 0]
